Goal: Information Seeking & Learning: Learn about a topic

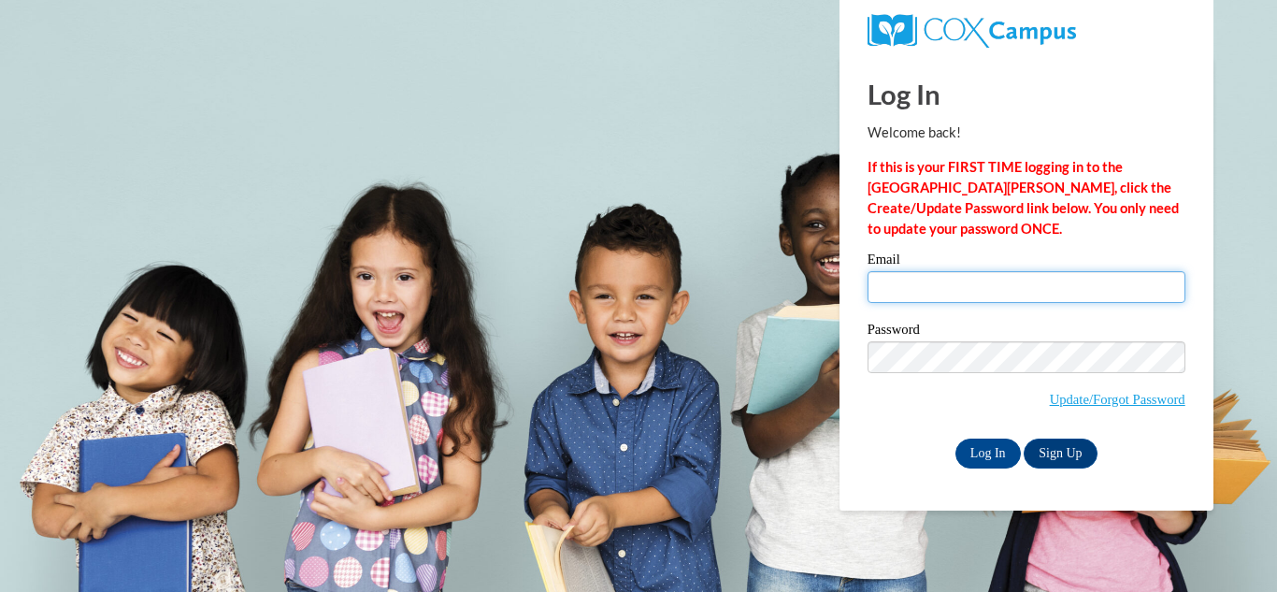
click at [1065, 292] on input "Email" at bounding box center [1026, 287] width 318 height 32
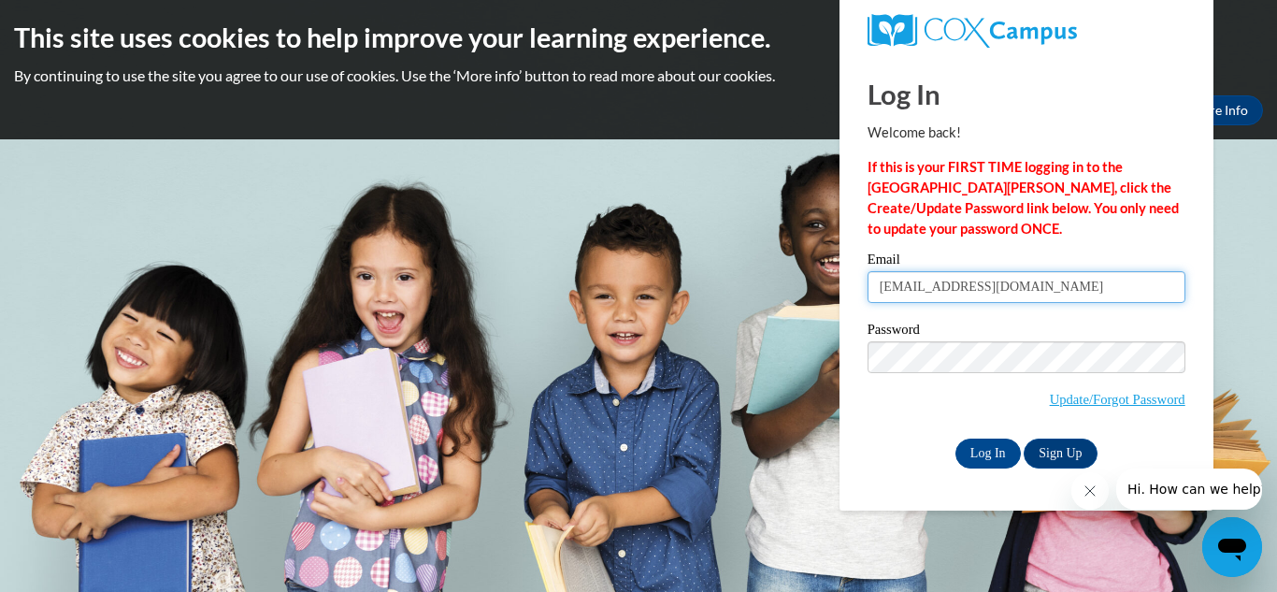
type input "[EMAIL_ADDRESS][DOMAIN_NAME]"
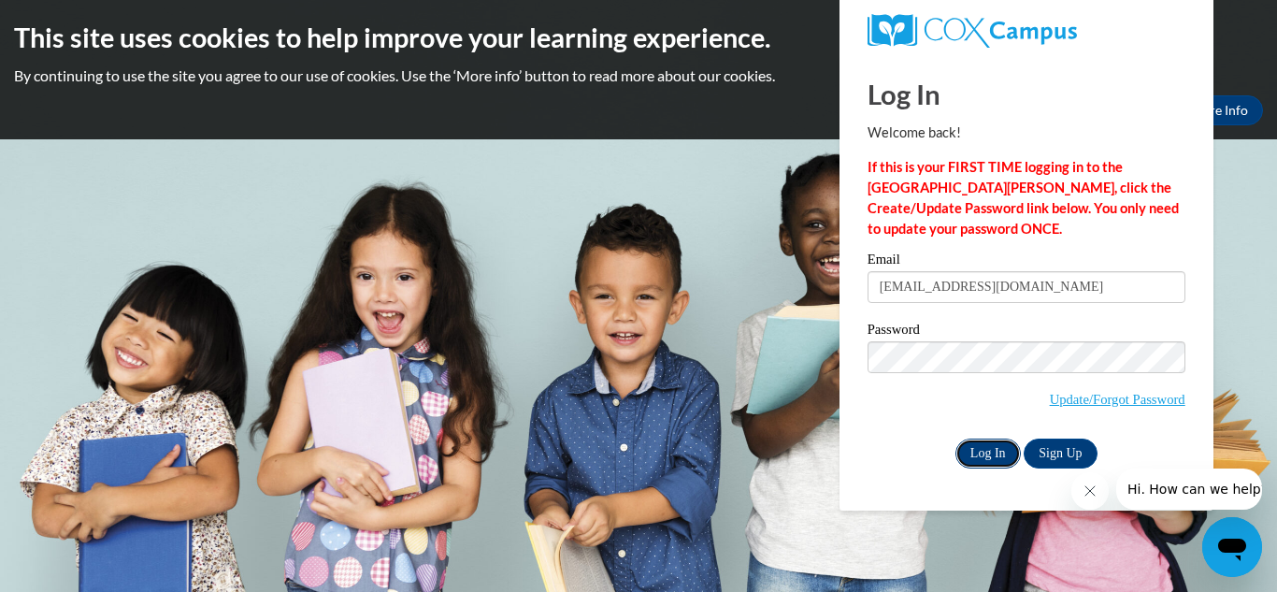
click at [991, 459] on input "Log In" at bounding box center [987, 453] width 65 height 30
click at [1097, 398] on link "Update/Forgot Password" at bounding box center [1118, 399] width 136 height 15
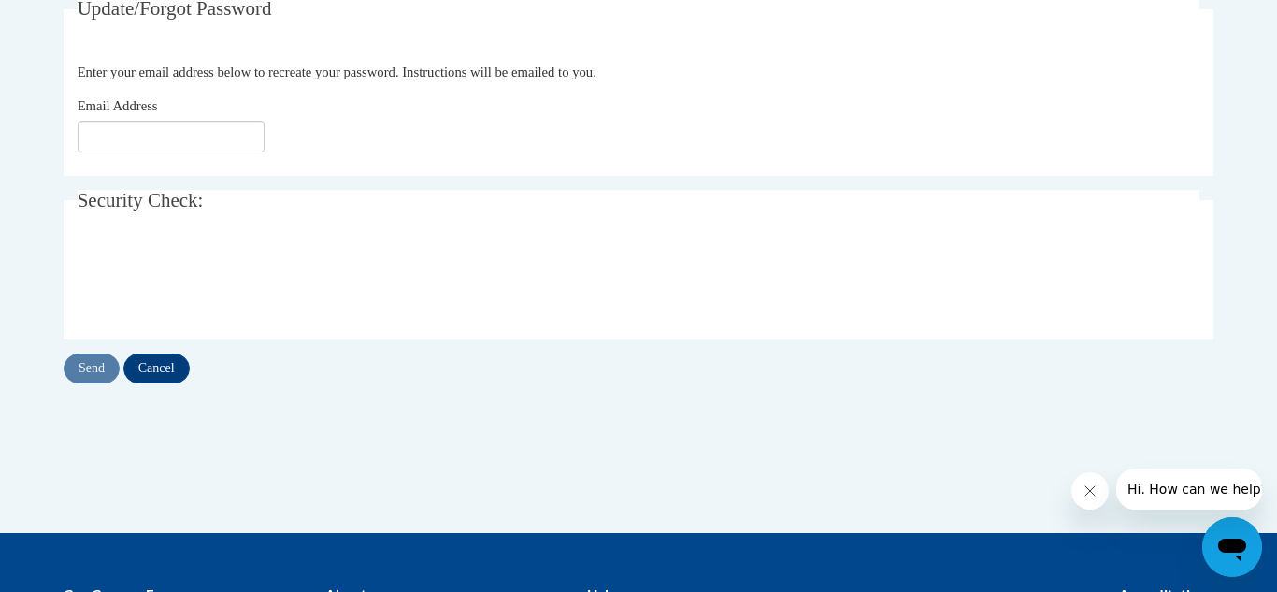
scroll to position [374, 0]
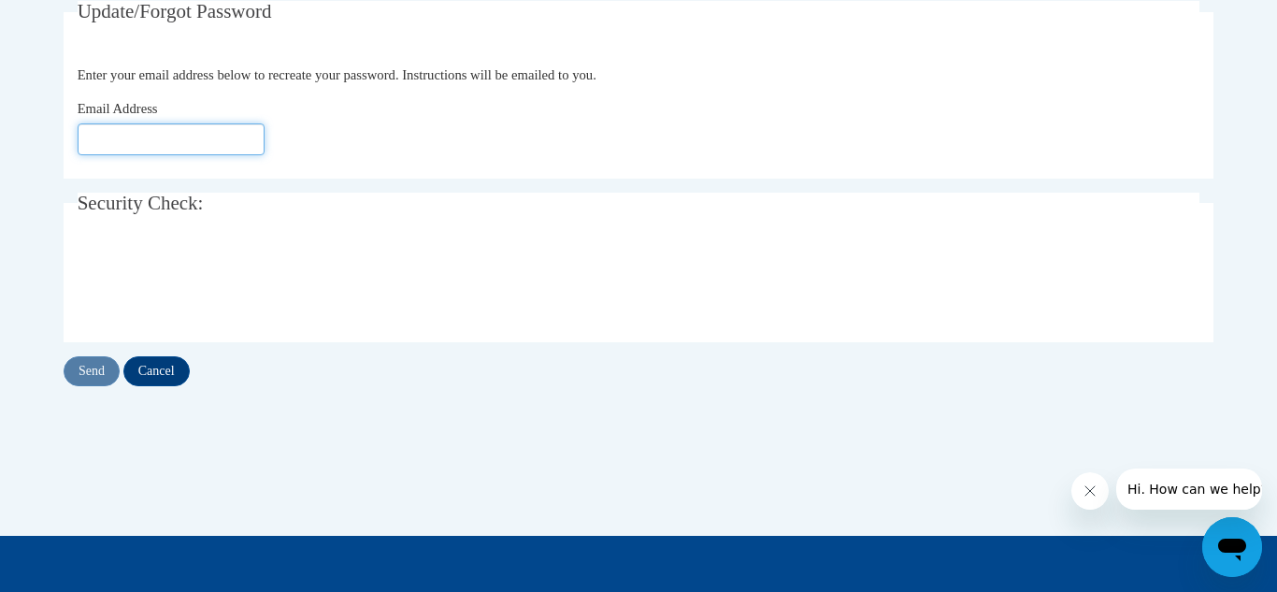
click at [196, 132] on input "Email Address" at bounding box center [171, 139] width 187 height 32
type input "cautumne@yahoo.com"
click at [90, 361] on input "Send" at bounding box center [92, 371] width 56 height 30
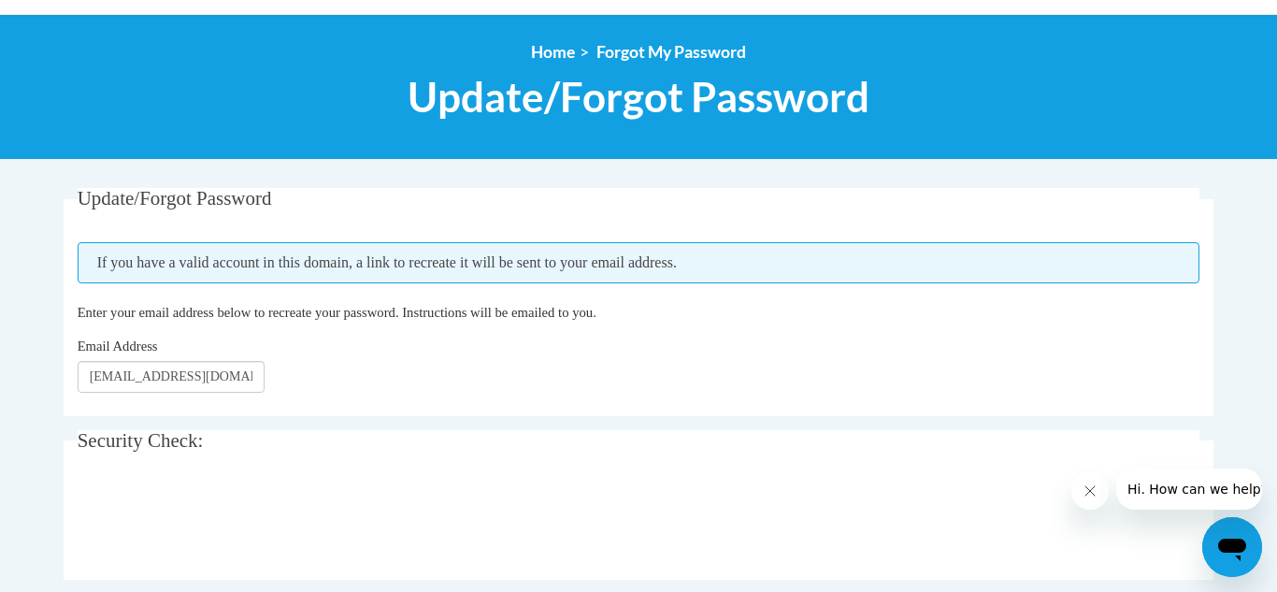
scroll to position [224, 0]
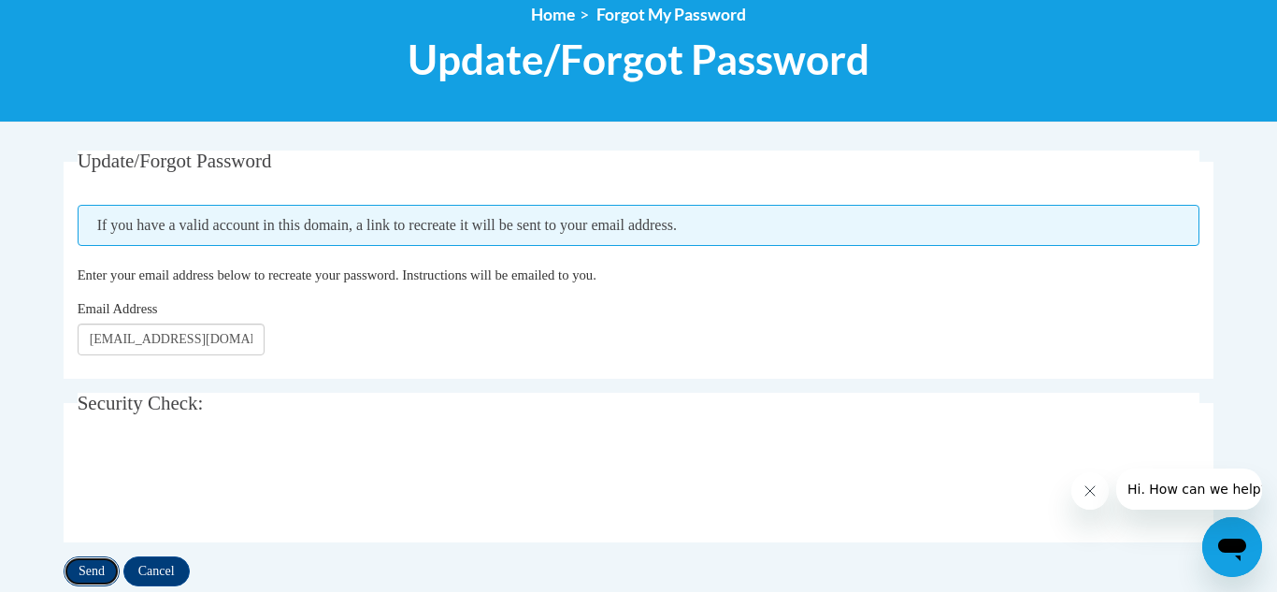
click at [96, 566] on input "Send" at bounding box center [92, 571] width 56 height 30
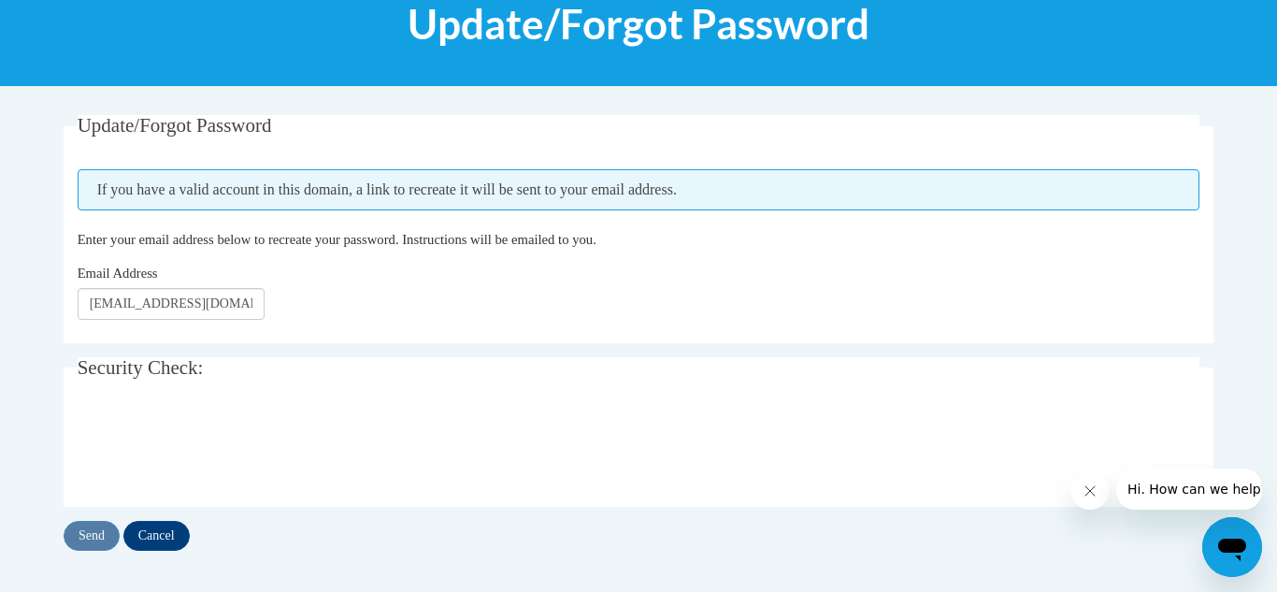
scroll to position [262, 0]
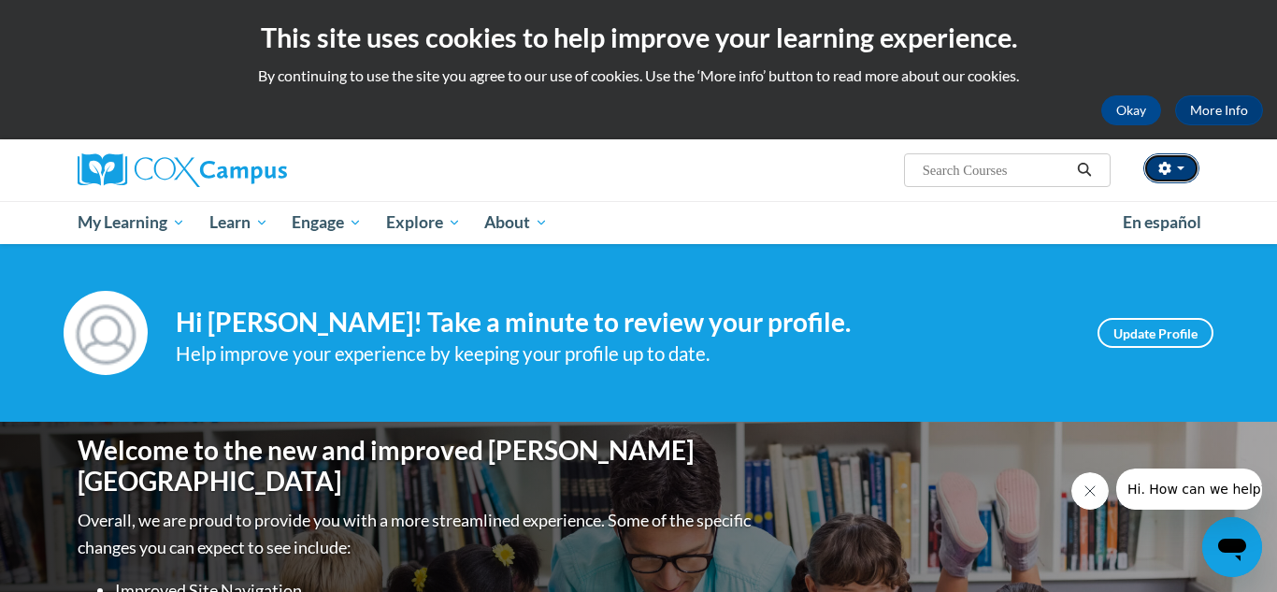
click at [1176, 170] on button "button" at bounding box center [1171, 168] width 56 height 30
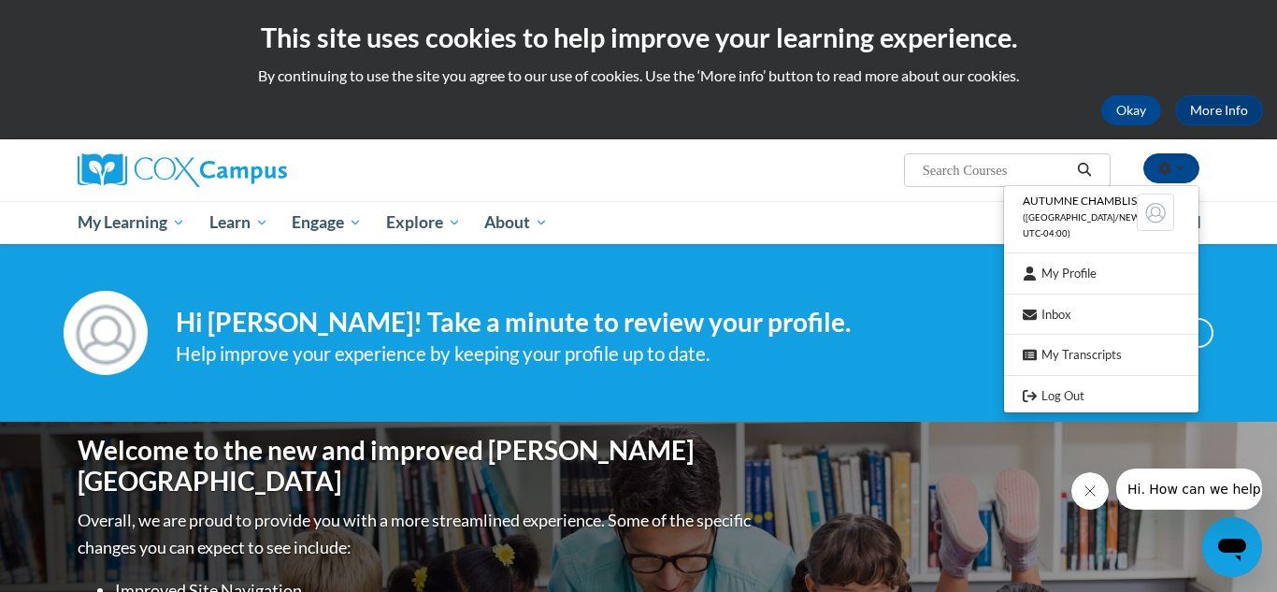
click at [966, 271] on div "Your profile Hi Autumne Chambliss! Take a minute to review your profile. Help i…" at bounding box center [638, 333] width 1277 height 178
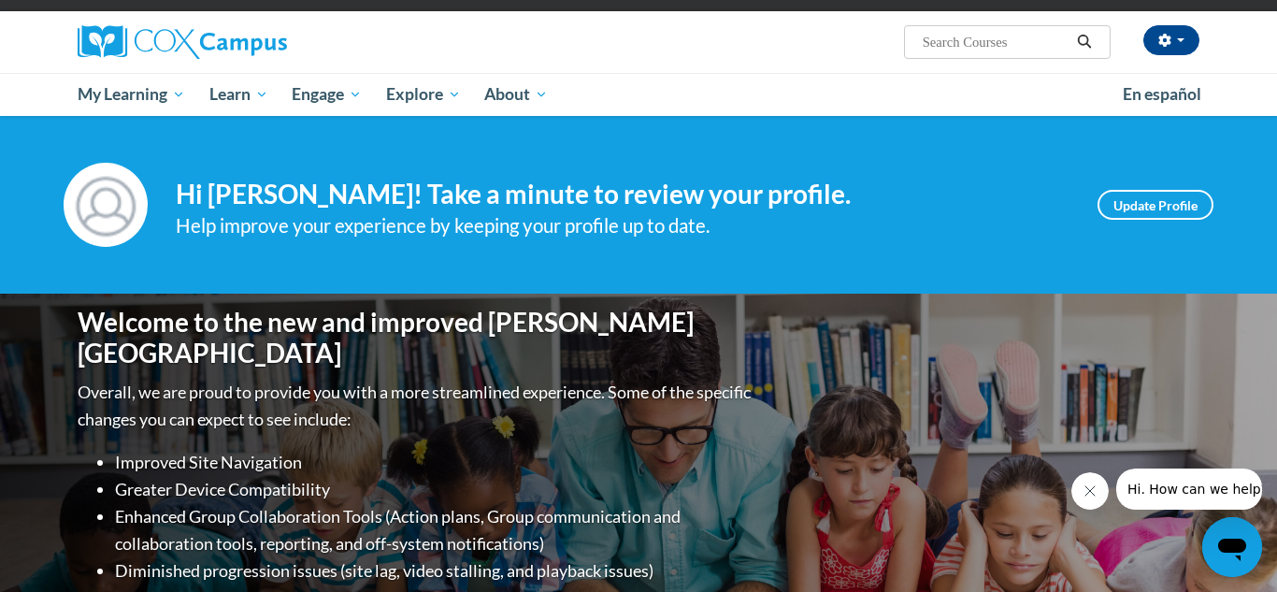
scroll to position [112, 0]
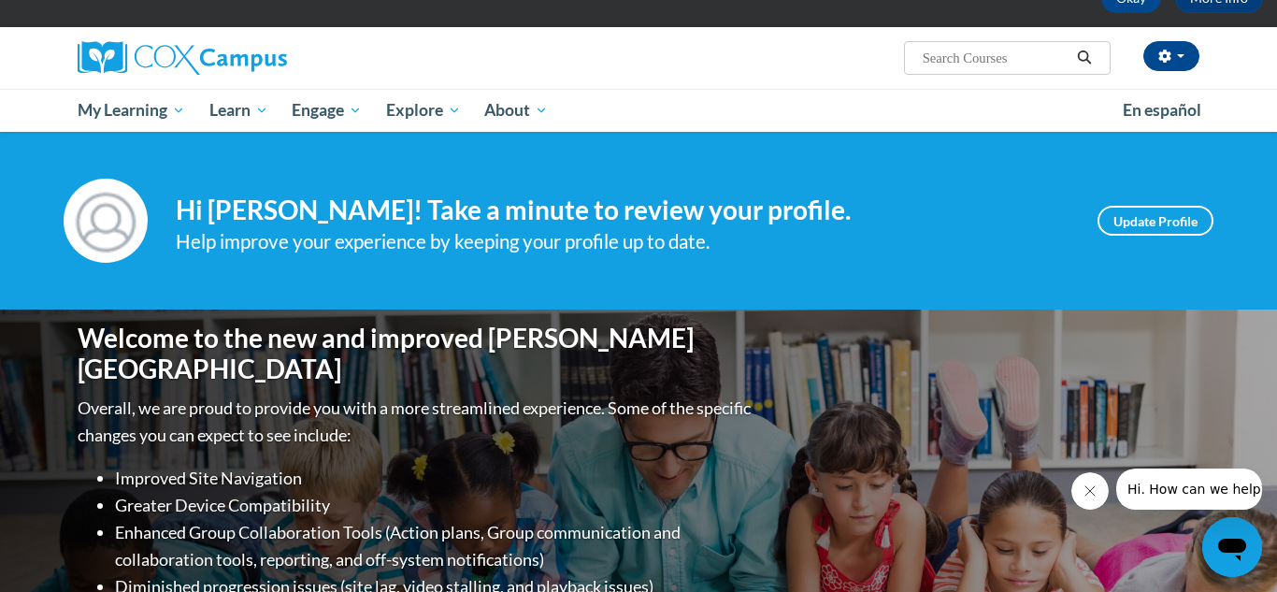
click at [937, 64] on input "Search..." at bounding box center [996, 58] width 150 height 22
type input "rbt traiining"
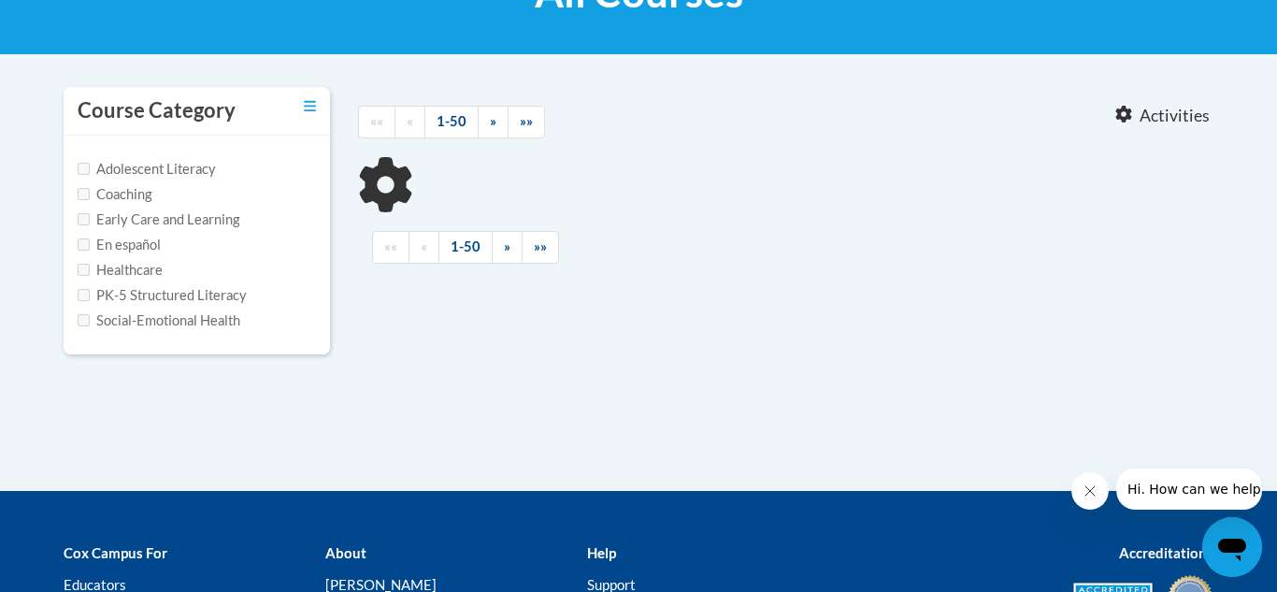
scroll to position [336, 0]
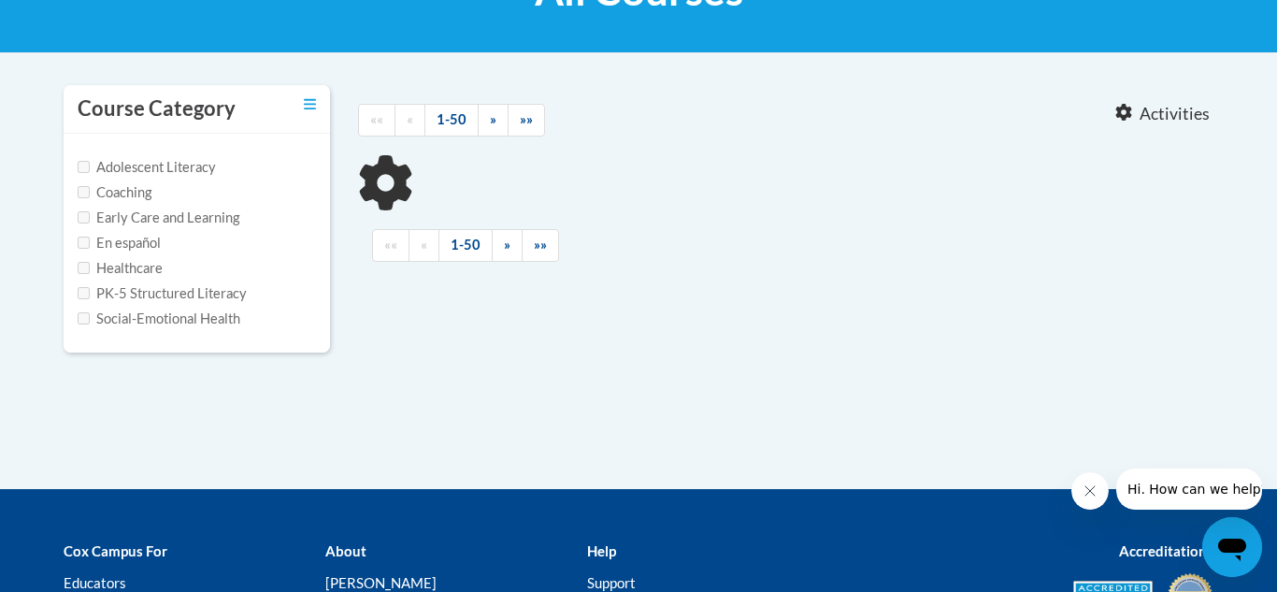
type input "rbt traiining"
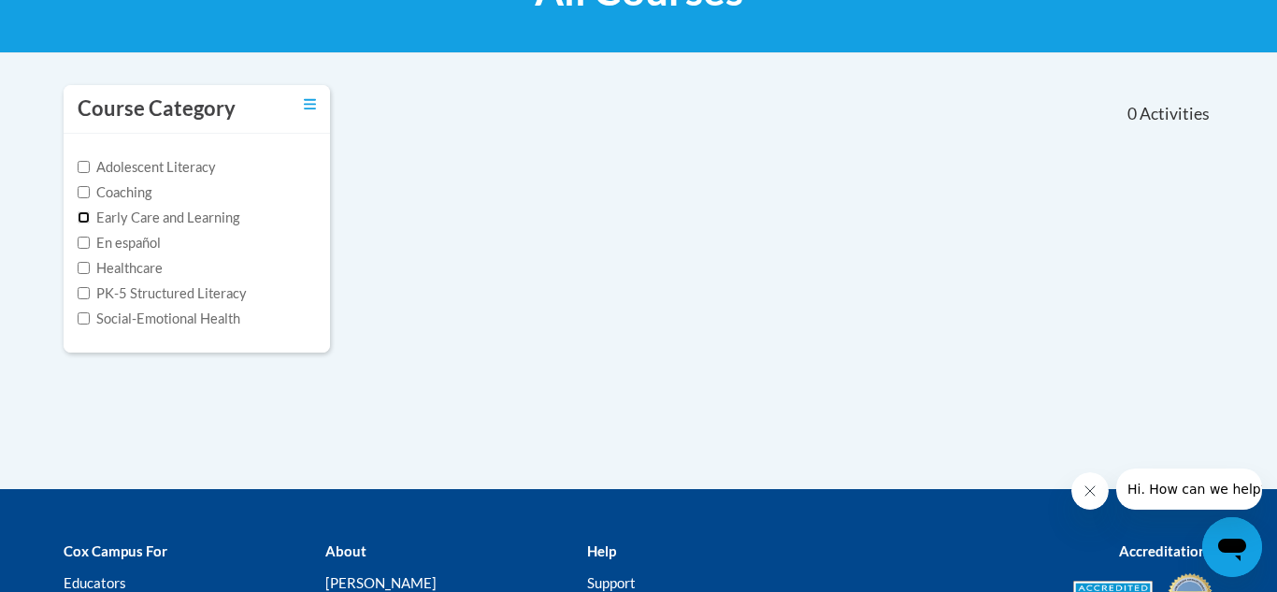
click at [79, 217] on input "Early Care and Learning" at bounding box center [84, 217] width 12 height 12
checkbox input "true"
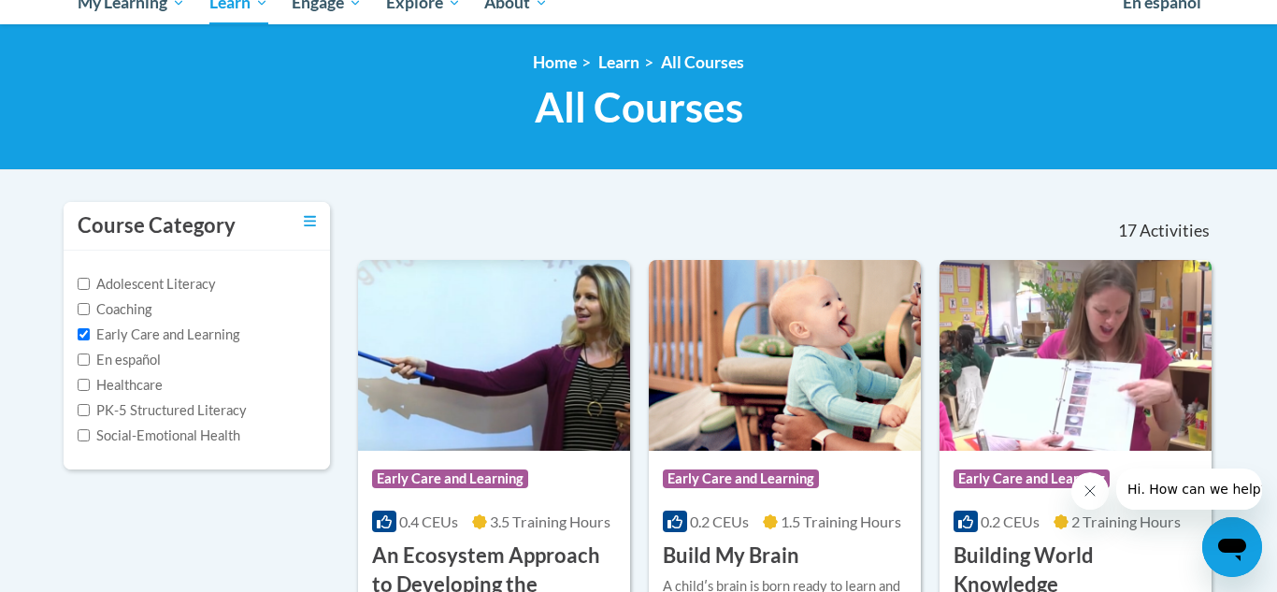
scroll to position [224, 0]
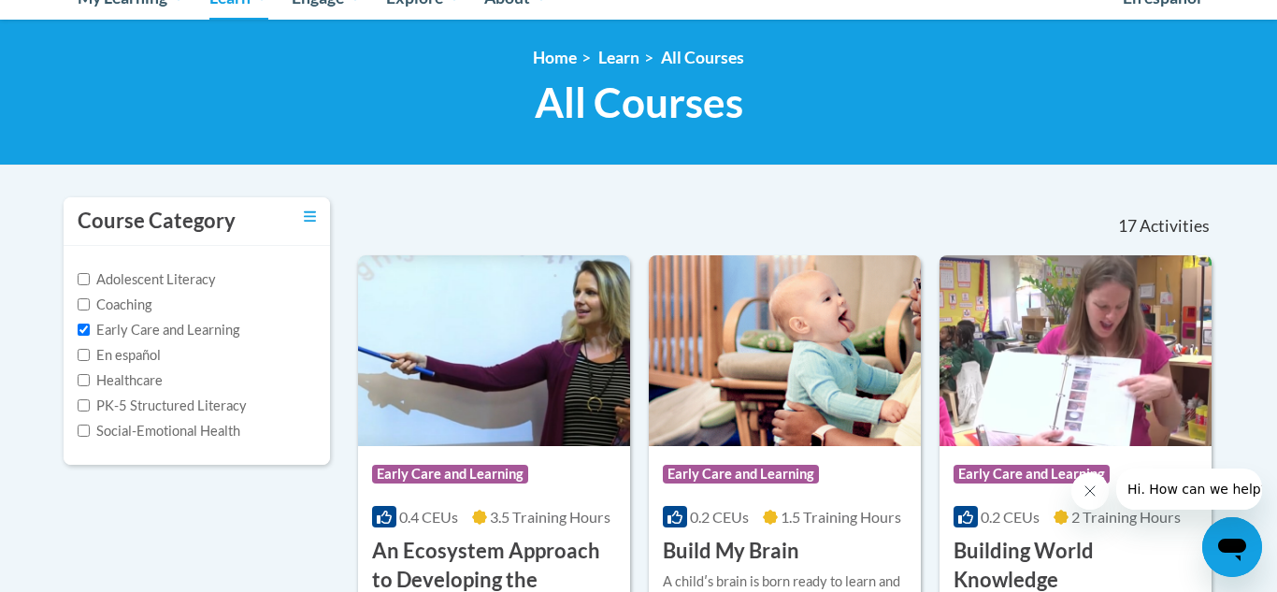
click at [301, 215] on div "Course Category" at bounding box center [197, 221] width 266 height 49
click at [312, 215] on icon "Toggle collapse" at bounding box center [310, 216] width 12 height 14
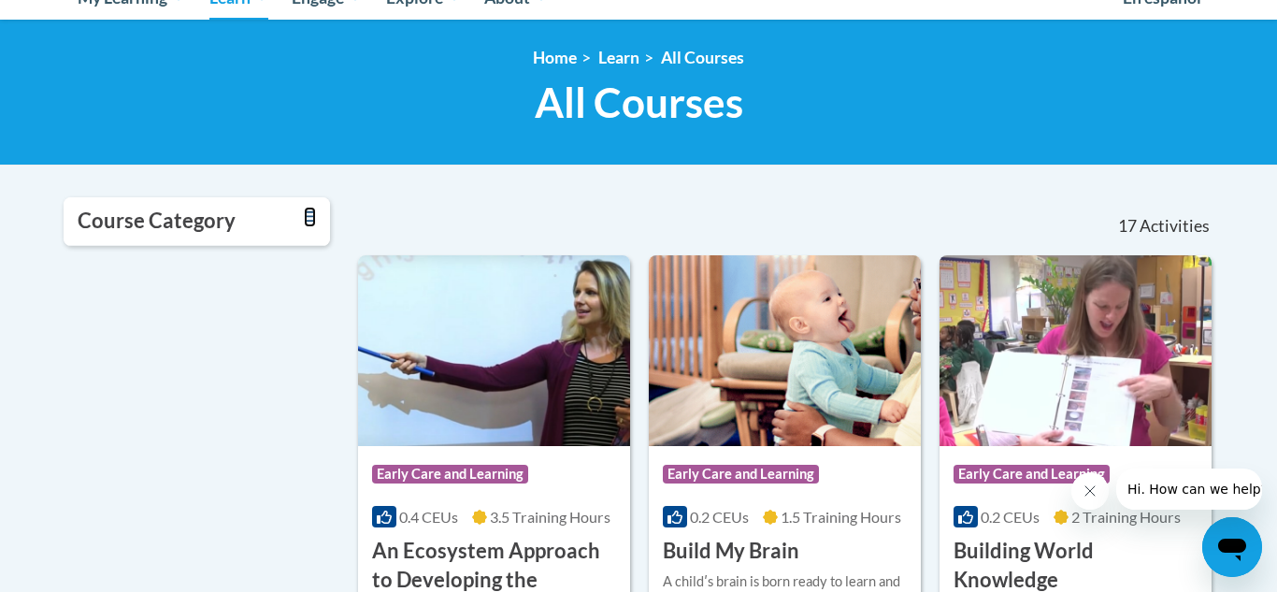
click at [312, 215] on icon "Toggle collapse" at bounding box center [310, 216] width 12 height 14
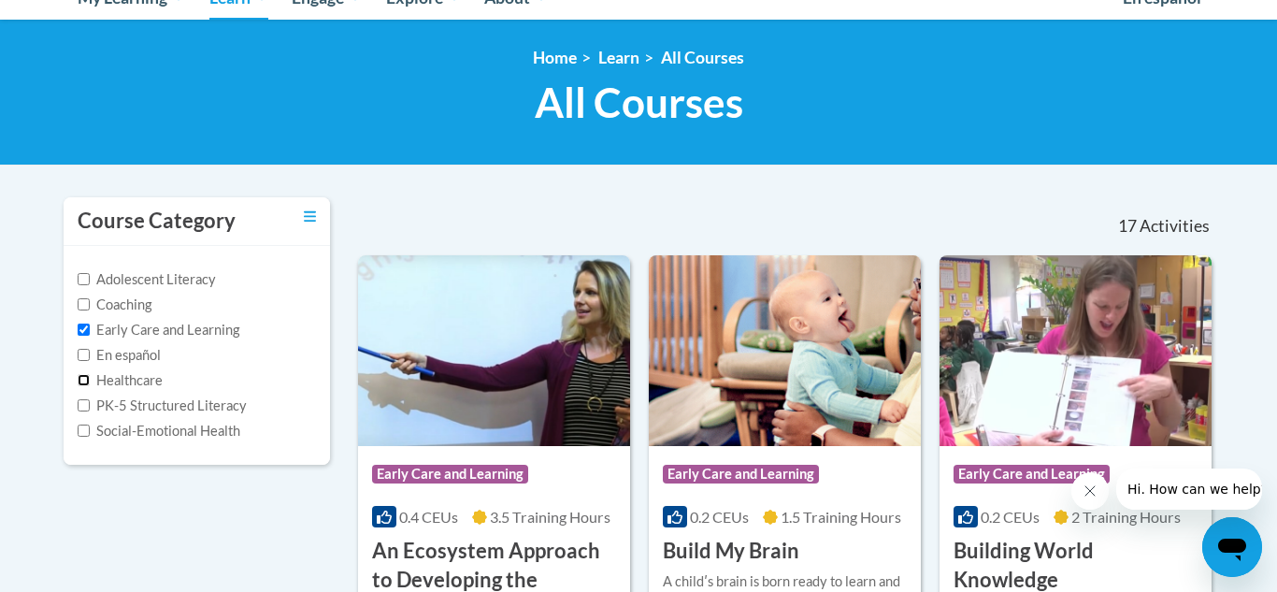
click at [86, 383] on input "Healthcare" at bounding box center [84, 380] width 12 height 12
checkbox input "true"
click at [82, 336] on label "Early Care and Learning" at bounding box center [159, 330] width 162 height 21
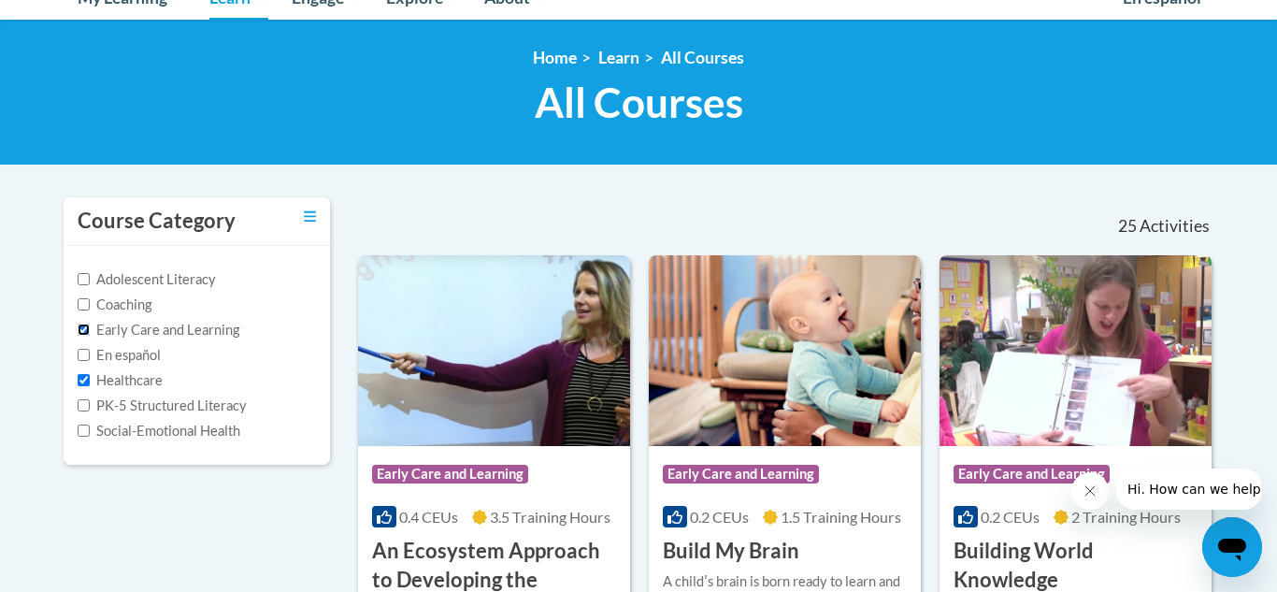
click at [82, 336] on input "Early Care and Learning" at bounding box center [84, 329] width 12 height 12
checkbox input "false"
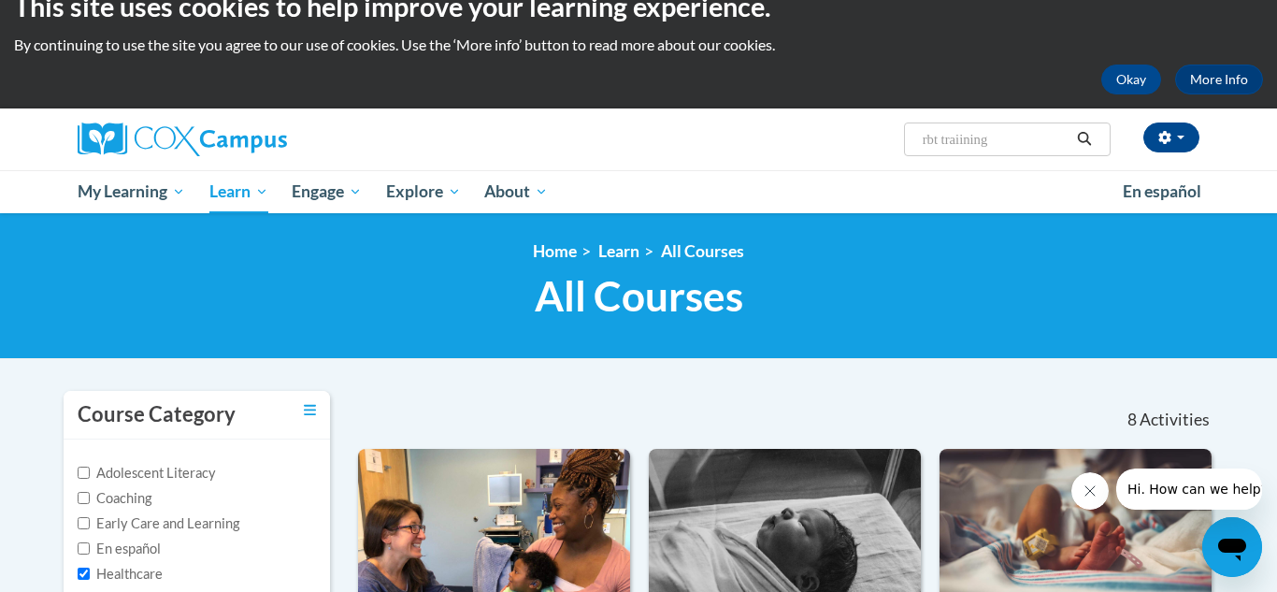
scroll to position [0, 0]
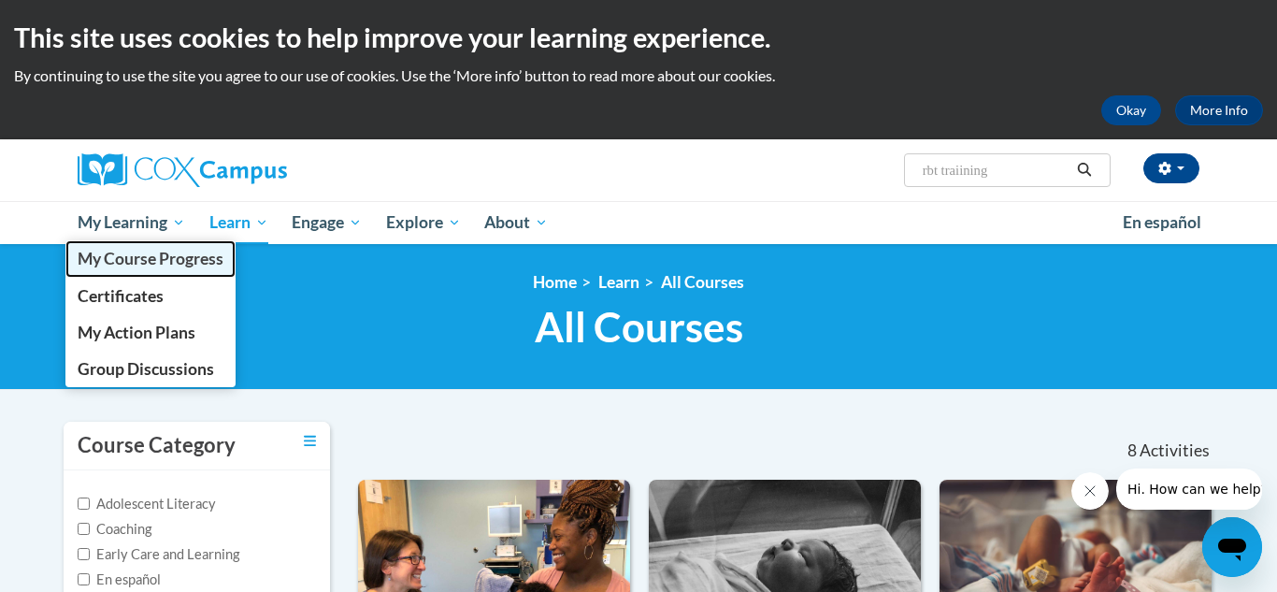
click at [184, 265] on span "My Course Progress" at bounding box center [151, 259] width 146 height 20
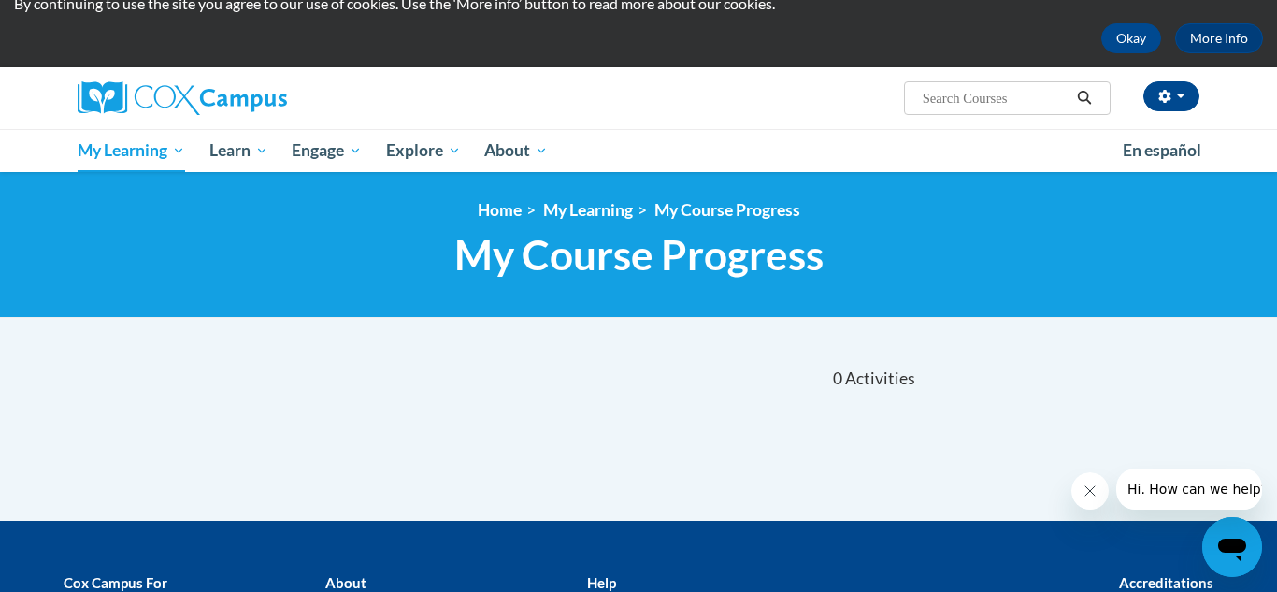
scroll to position [75, 0]
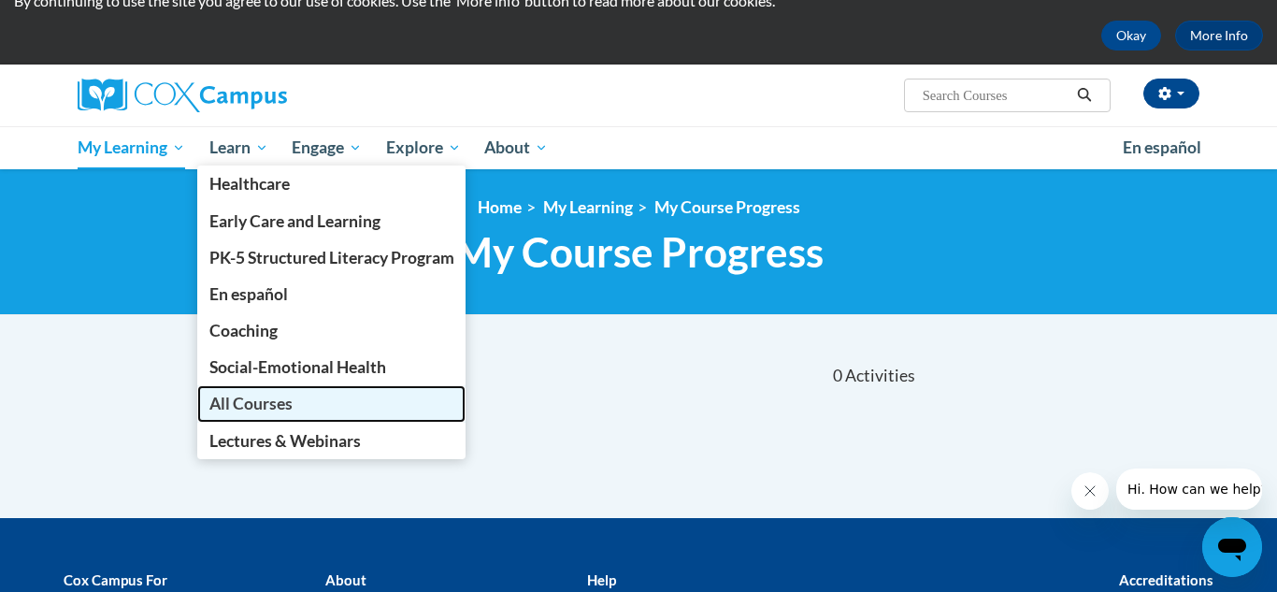
click at [263, 397] on span "All Courses" at bounding box center [250, 403] width 83 height 20
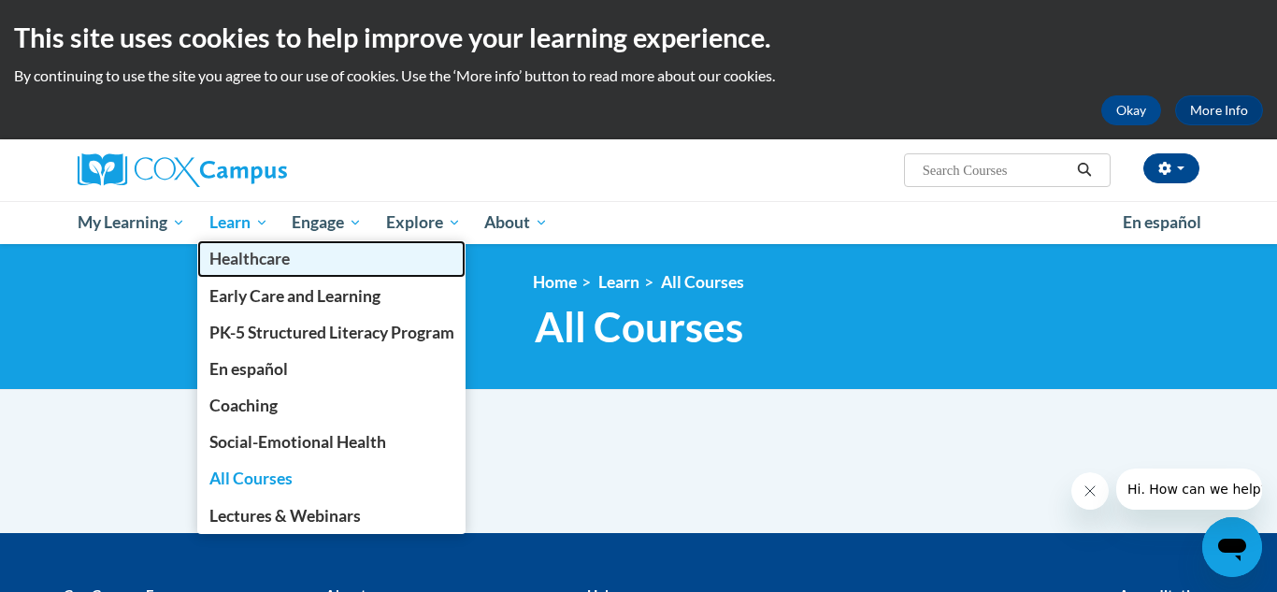
click at [244, 259] on span "Healthcare" at bounding box center [249, 259] width 80 height 20
